Goal: Information Seeking & Learning: Learn about a topic

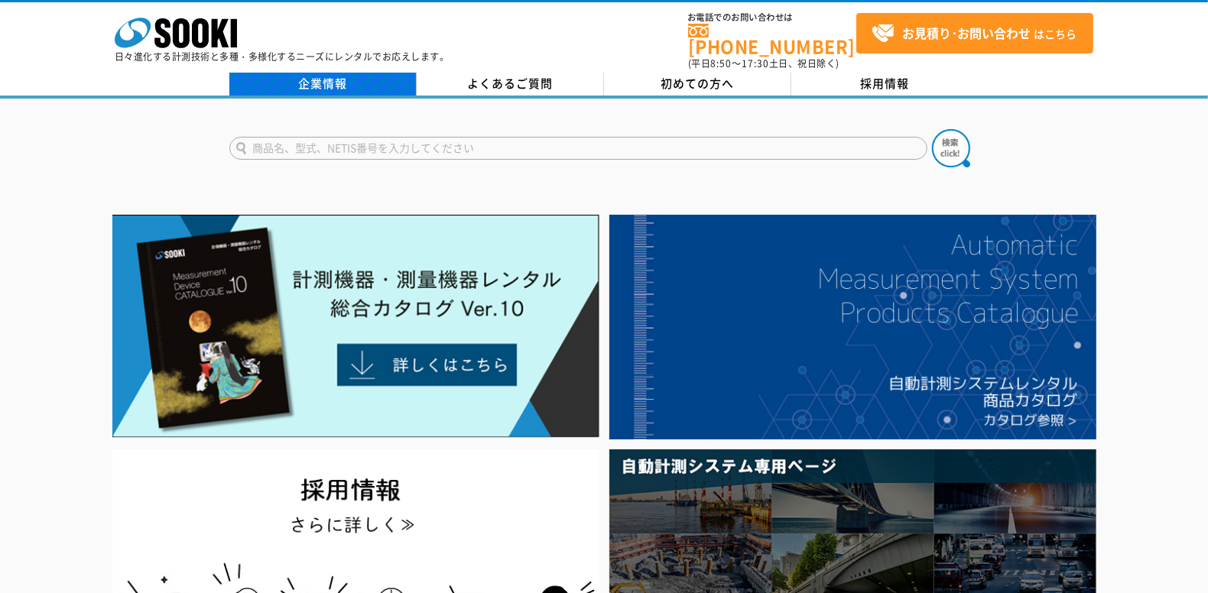
click at [329, 73] on link "企業情報" at bounding box center [322, 84] width 187 height 23
click at [297, 86] on div "企業情報 よくあるご質問 初めての方へ 採用情報" at bounding box center [604, 86] width 1208 height 26
click at [306, 73] on link "企業情報" at bounding box center [322, 84] width 187 height 23
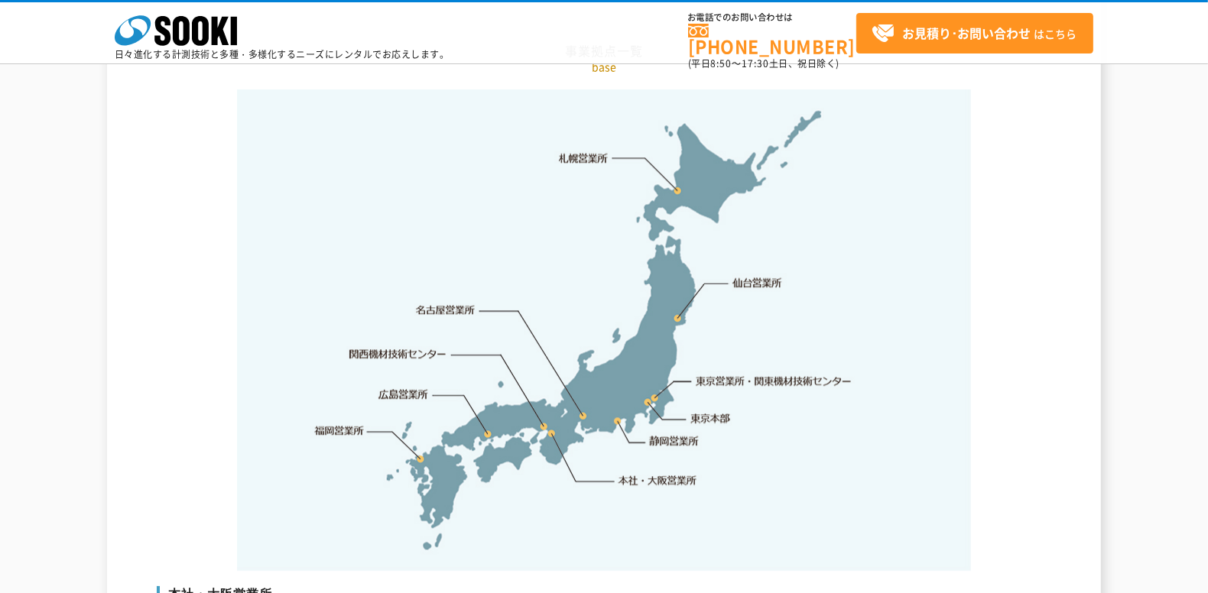
scroll to position [3290, 0]
